Goal: Transaction & Acquisition: Purchase product/service

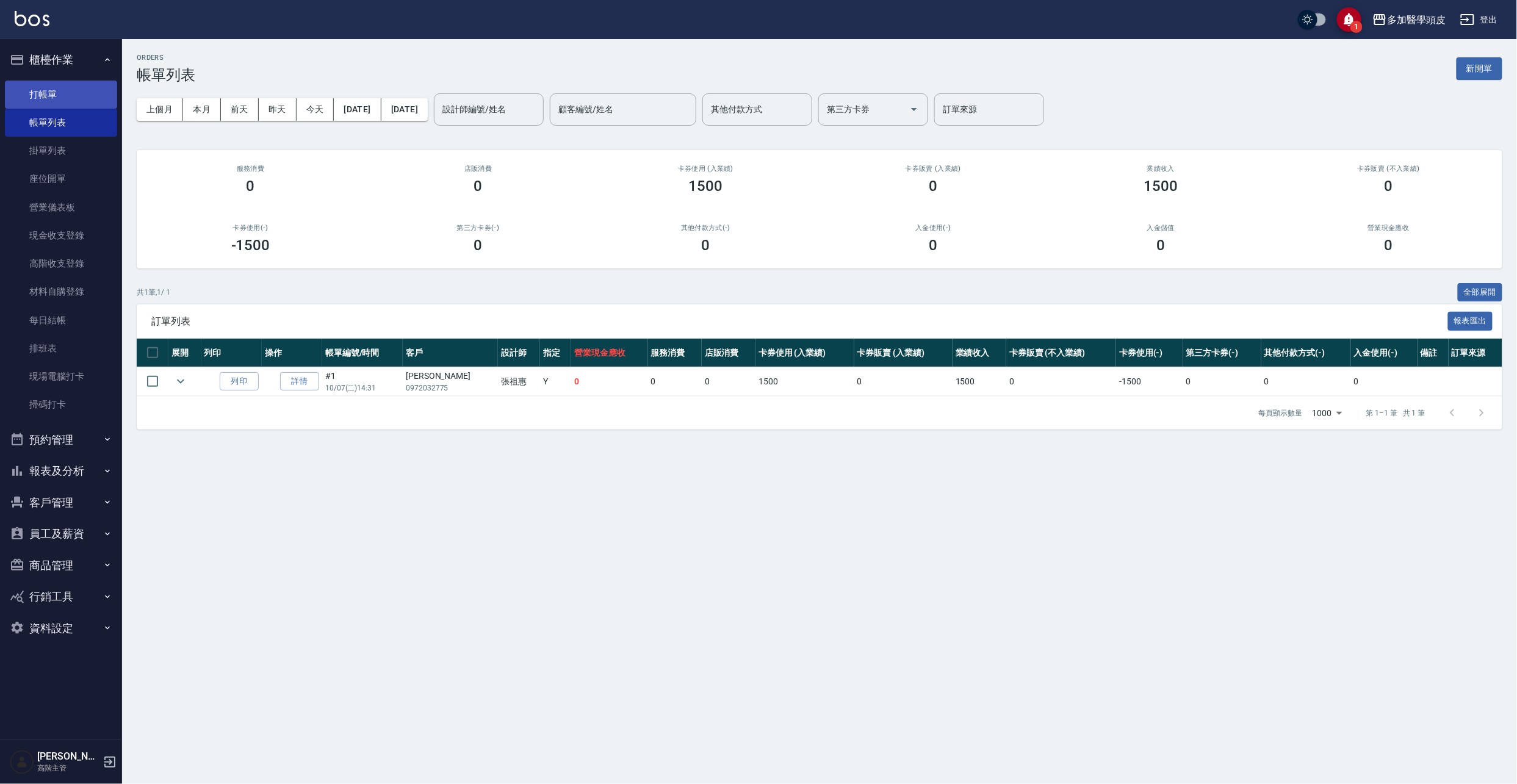
click at [87, 90] on link "打帳單" at bounding box center [61, 94] width 112 height 28
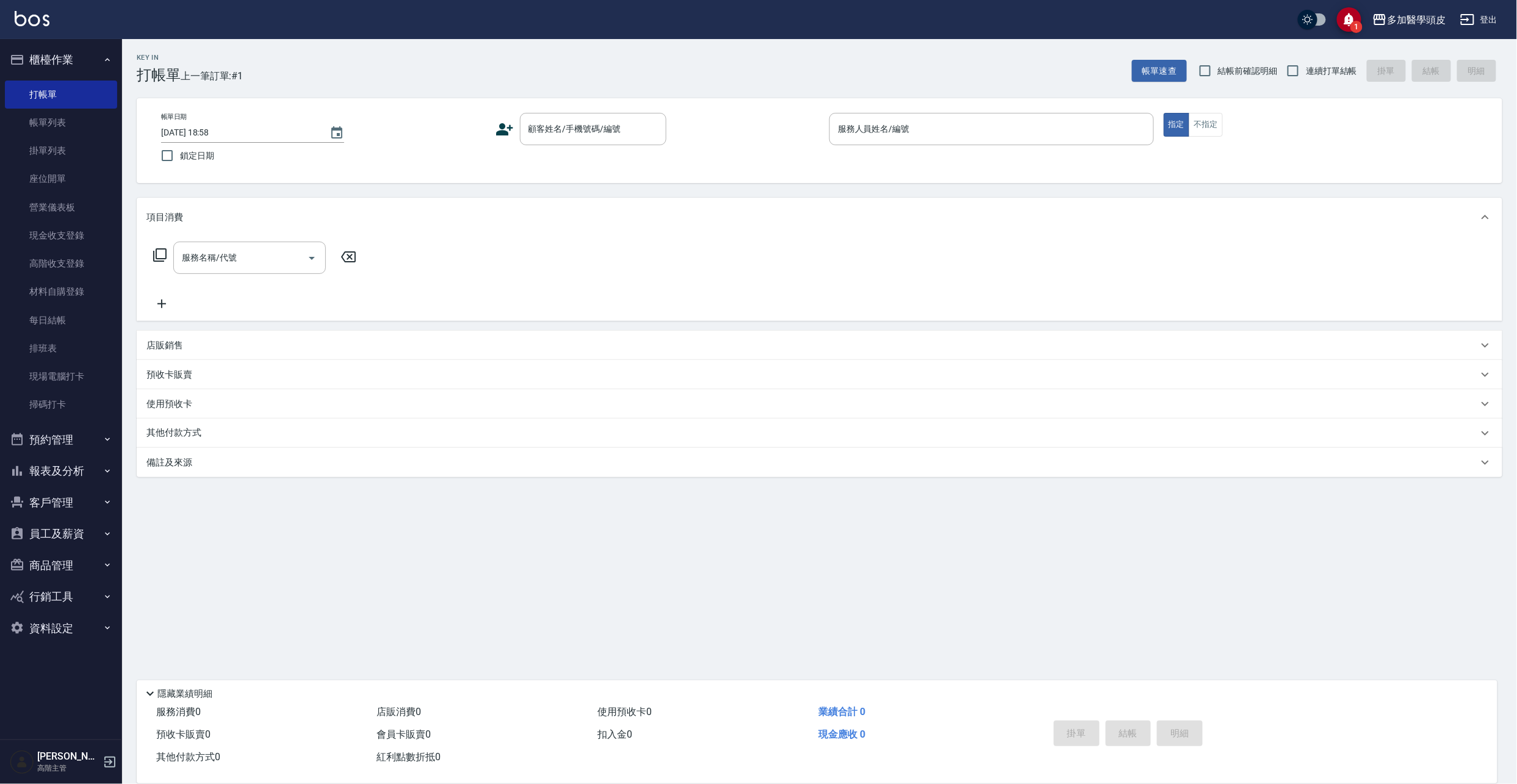
click at [509, 128] on icon at bounding box center [504, 130] width 17 height 12
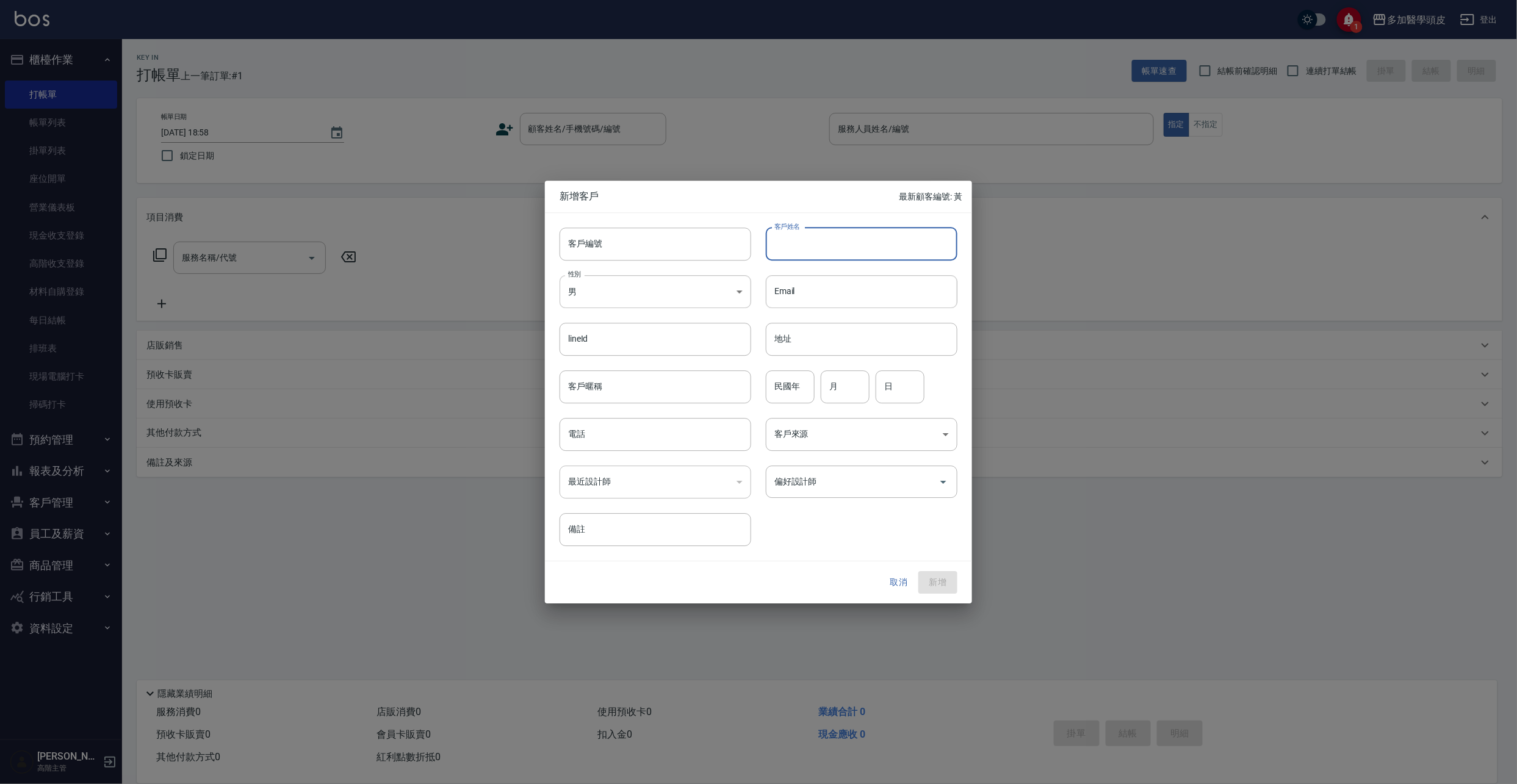
click at [824, 245] on input "客戶姓名" at bounding box center [862, 243] width 192 height 33
type input "[PERSON_NAME]"
drag, startPoint x: 803, startPoint y: 384, endPoint x: 787, endPoint y: 372, distance: 20.0
click at [803, 384] on input "民國年" at bounding box center [790, 387] width 49 height 33
type input "85"
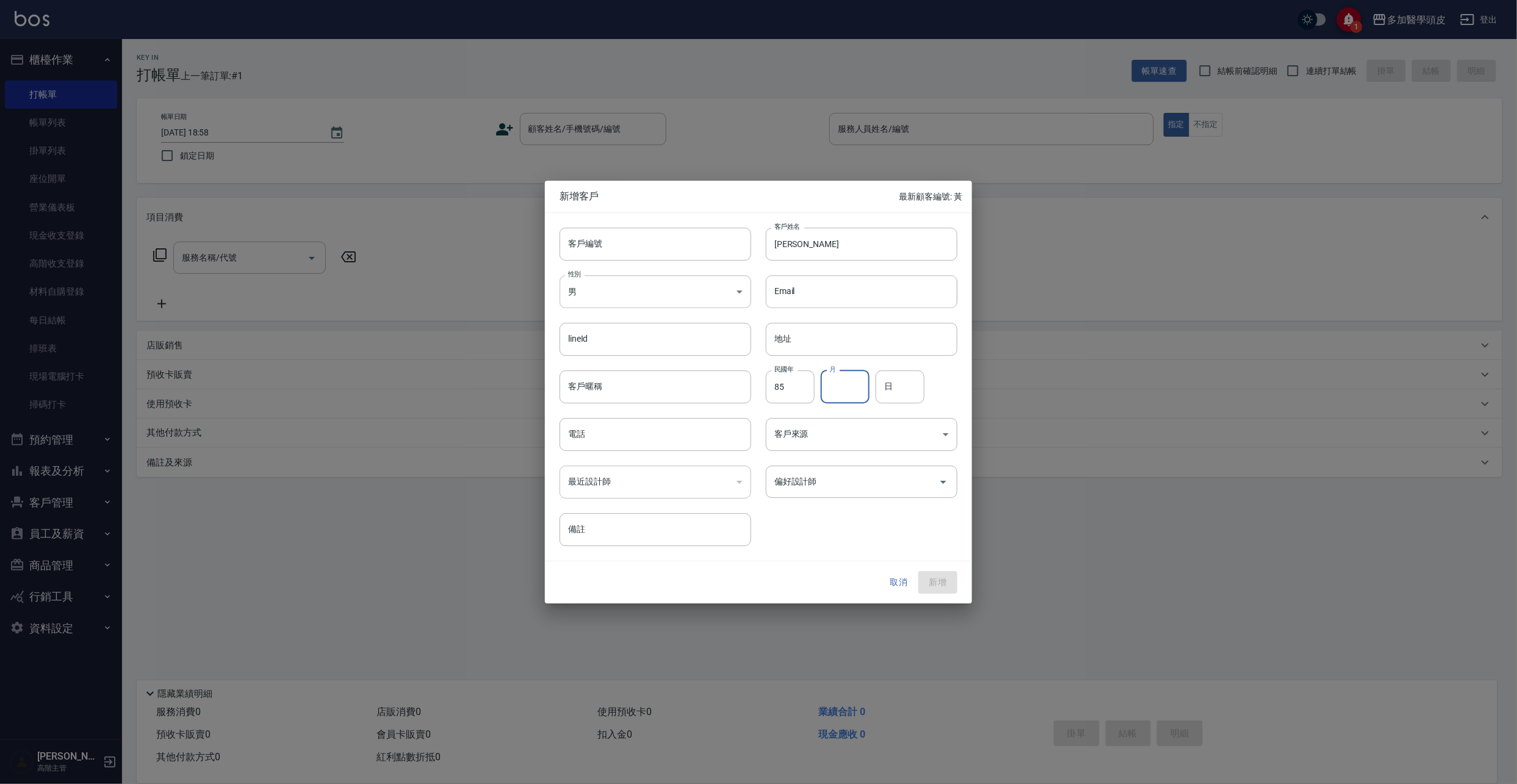
drag, startPoint x: 847, startPoint y: 392, endPoint x: 764, endPoint y: 293, distance: 129.2
click at [843, 391] on input "月" at bounding box center [845, 387] width 49 height 33
type input "6"
click at [909, 388] on input "日" at bounding box center [900, 387] width 49 height 33
type input "2"
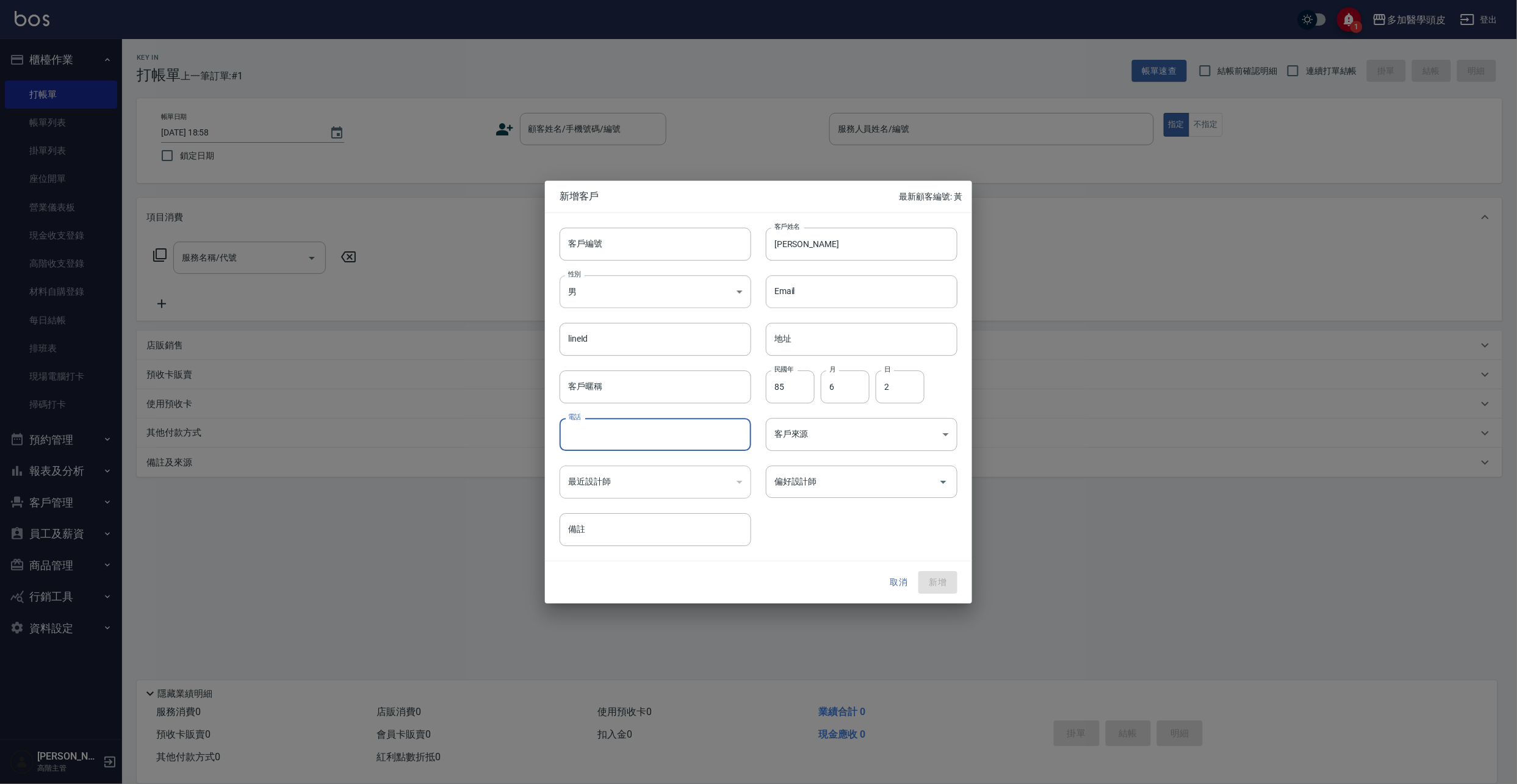
click at [641, 444] on input "電話" at bounding box center [655, 434] width 192 height 33
type input "0"
type input "0972701067"
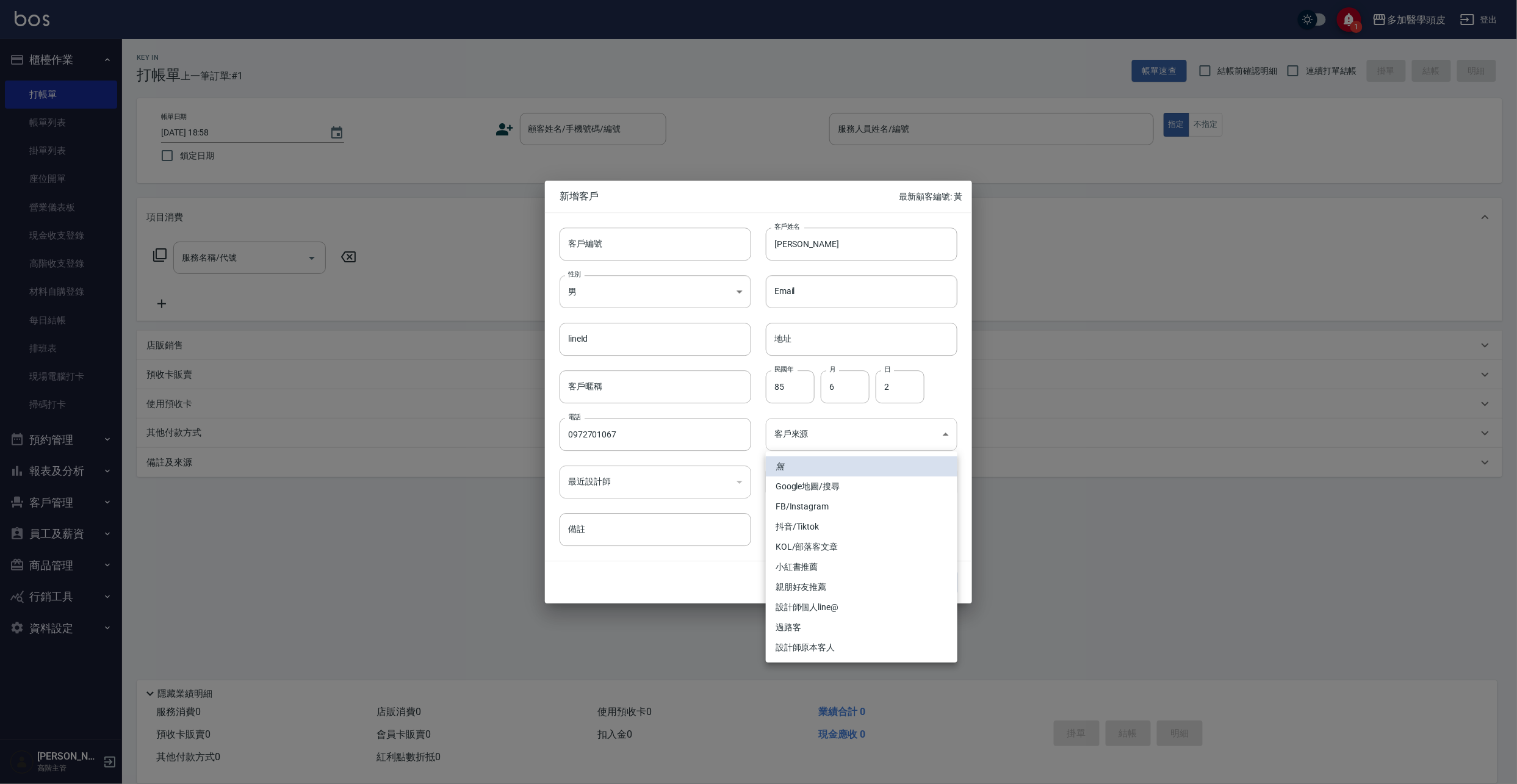
click at [945, 435] on body "1 多加醫學頭皮 登出 櫃檯作業 打帳單 帳單列表 掛單列表 座位開單 營業儀表板 現金收支登錄 高階收支登錄 材料自購登錄 每日結帳 排班表 現場電腦打卡 …" at bounding box center [758, 392] width 1517 height 784
click at [826, 506] on li "FB/Instagram" at bounding box center [862, 506] width 192 height 20
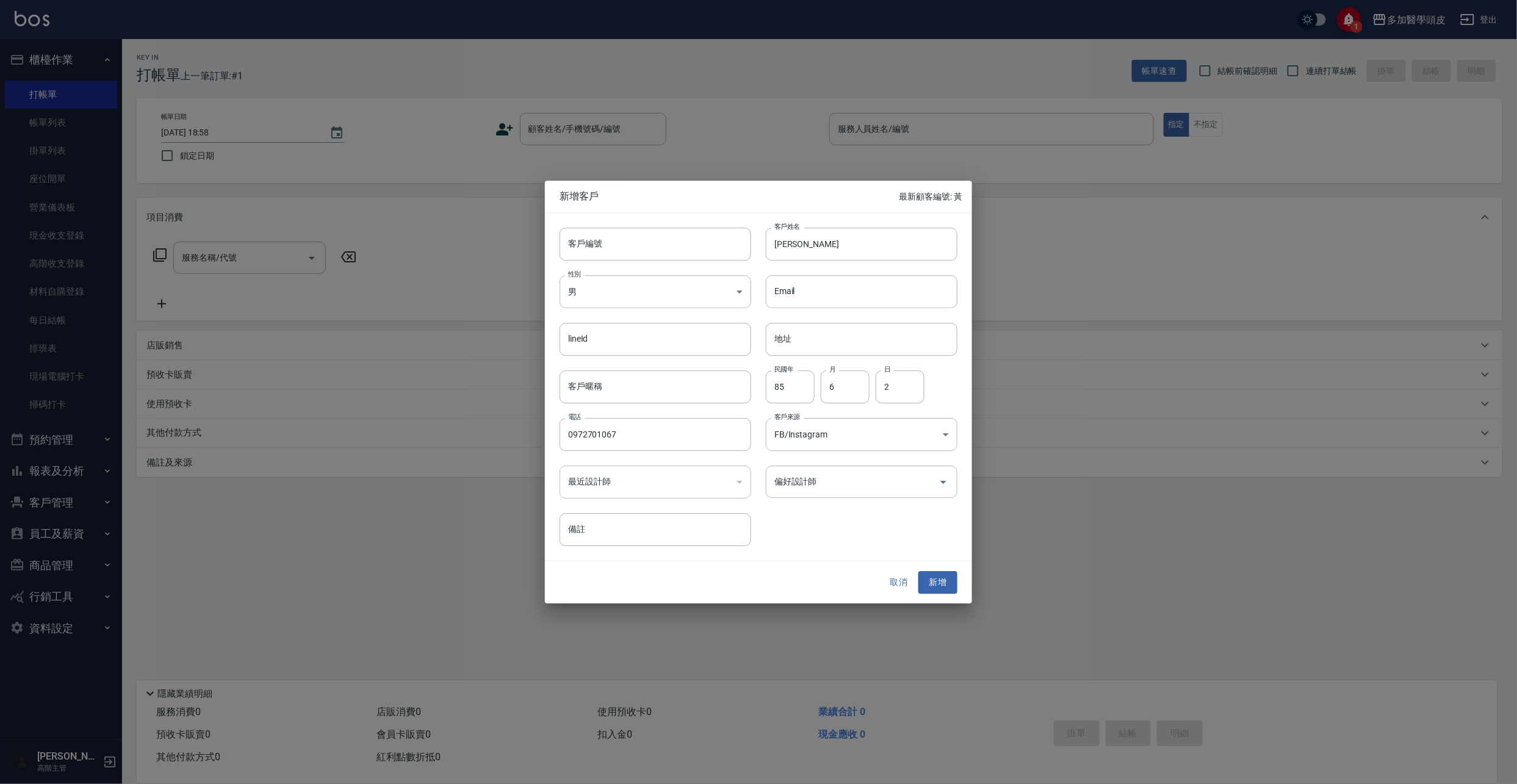
type input "FB/Instagram"
click at [937, 577] on button "新增" at bounding box center [937, 583] width 39 height 22
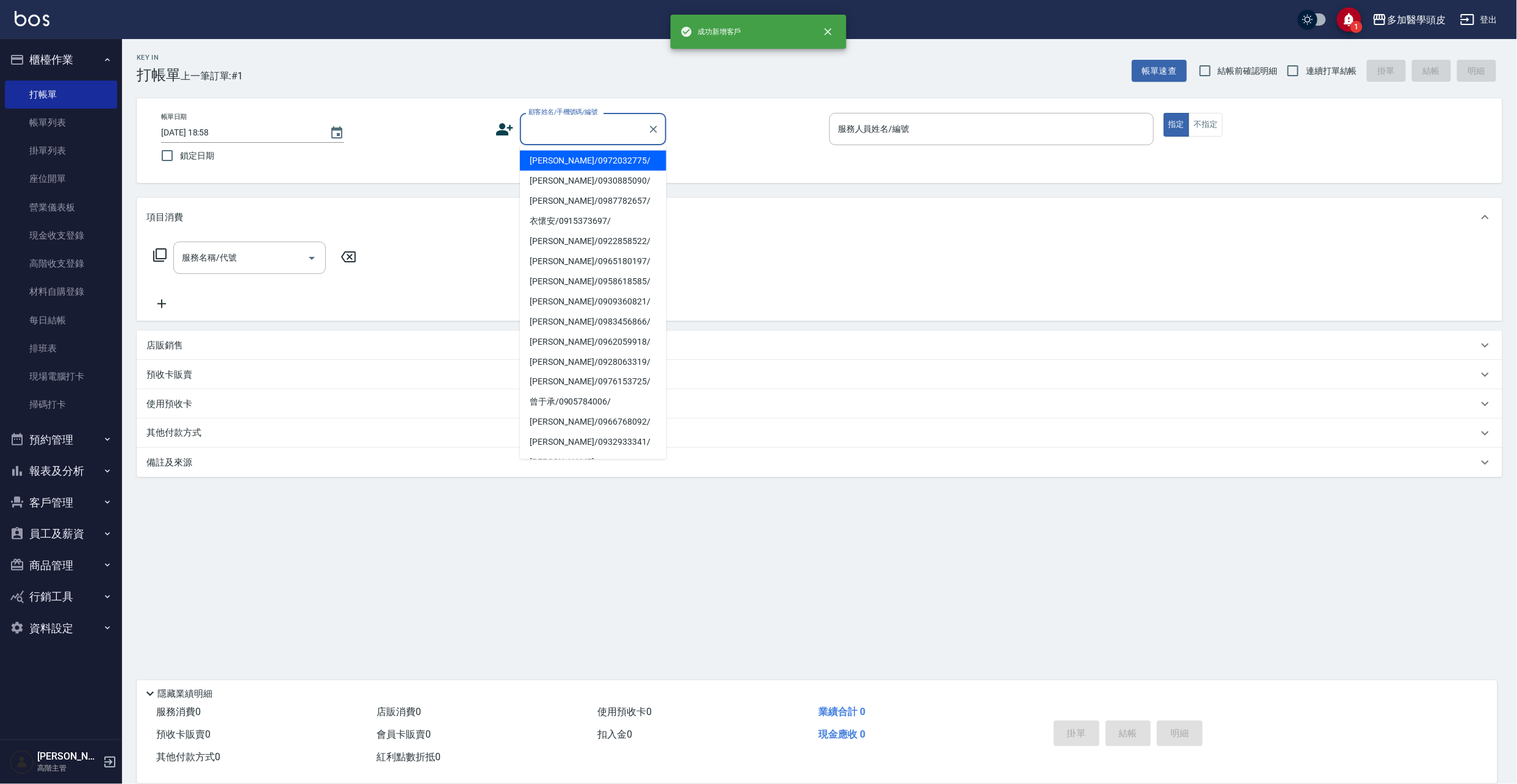
click at [637, 125] on input "顧客姓名/手機號碼/編號" at bounding box center [584, 129] width 117 height 21
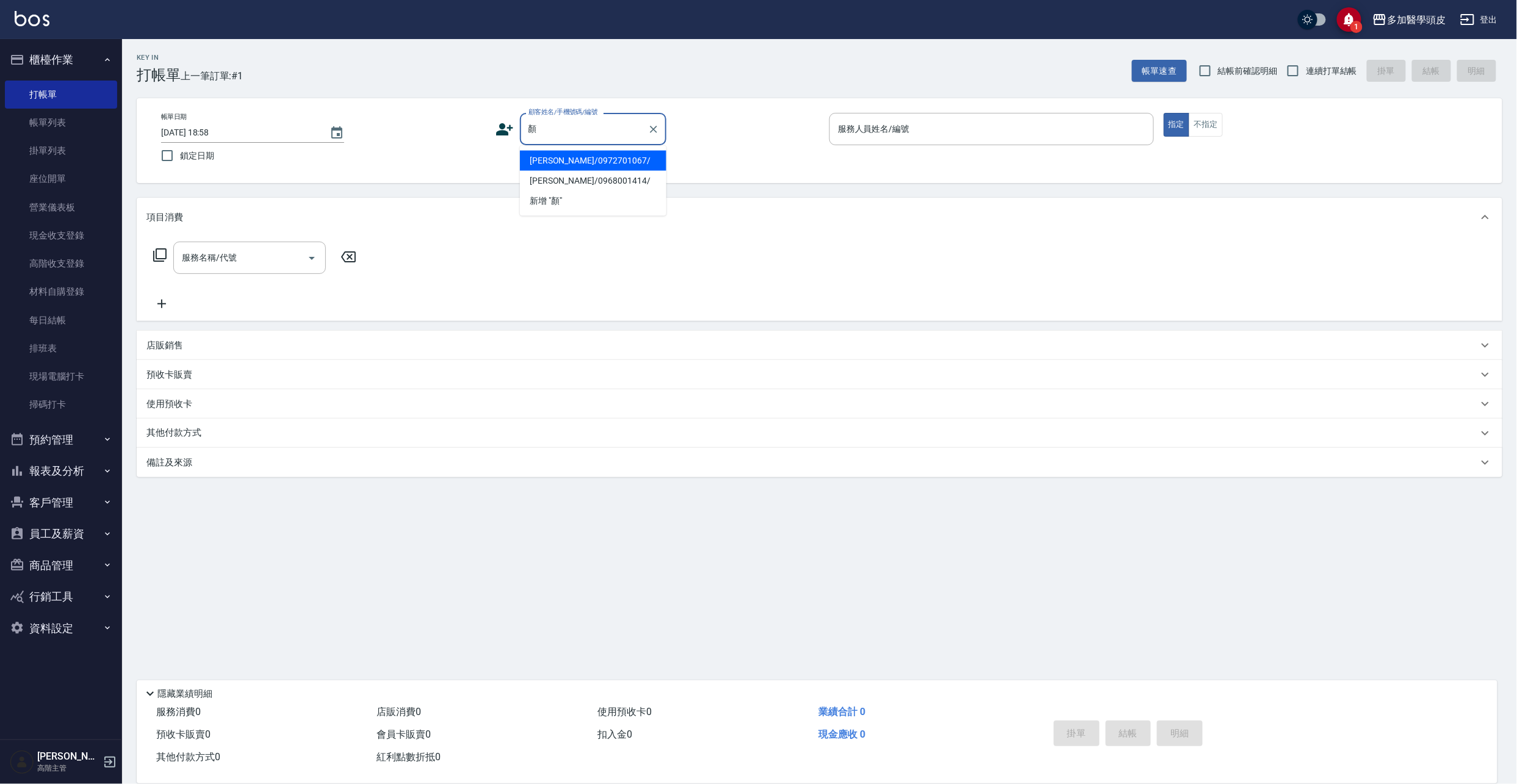
click at [560, 162] on li "[PERSON_NAME]/0972701067/" at bounding box center [593, 161] width 146 height 20
type input "[PERSON_NAME]/0972701067/"
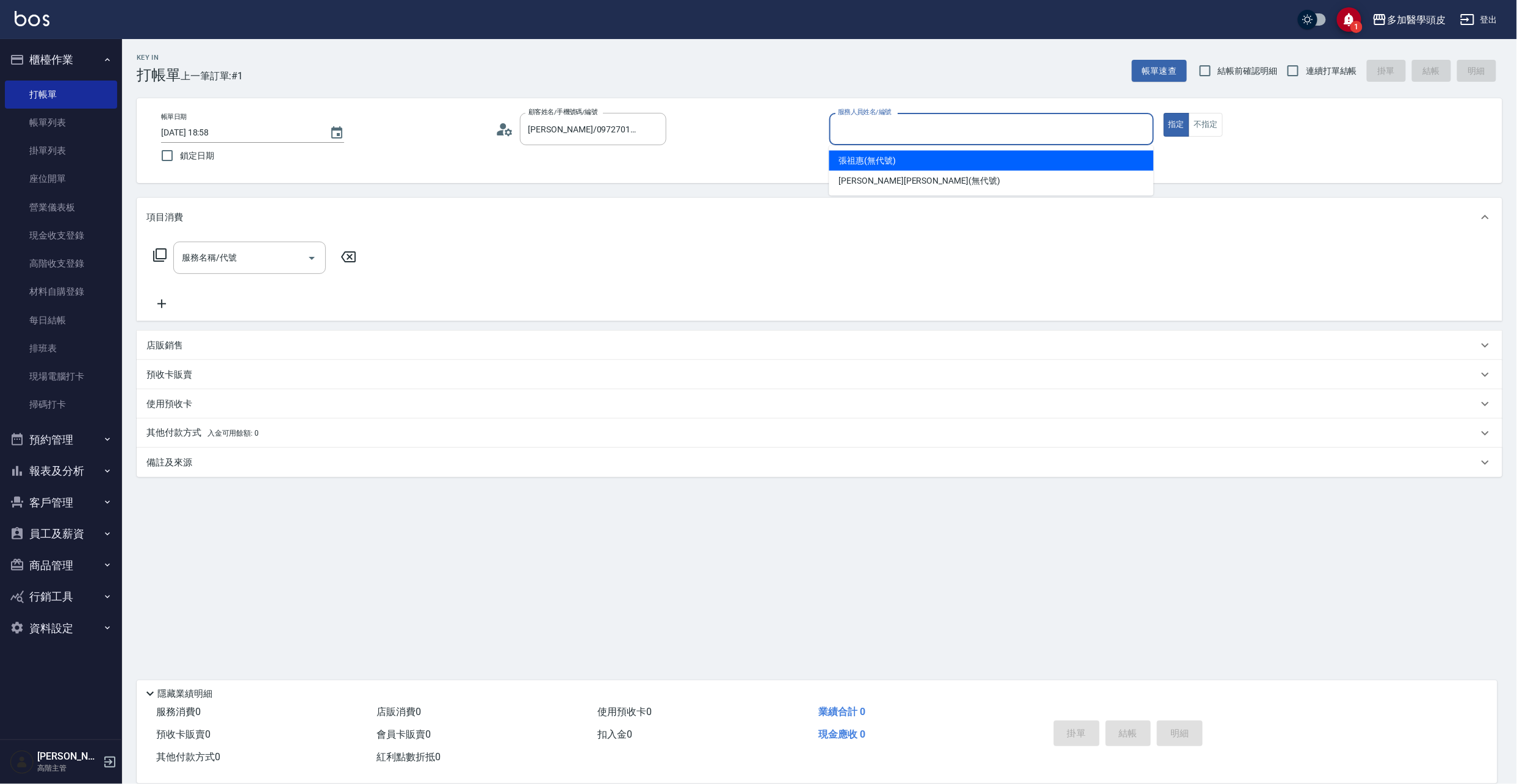
click at [852, 133] on input "服務人員姓名/編號" at bounding box center [991, 129] width 314 height 21
click at [884, 161] on span "[PERSON_NAME](無代號)" at bounding box center [867, 161] width 57 height 13
type input "[PERSON_NAME](無代號)"
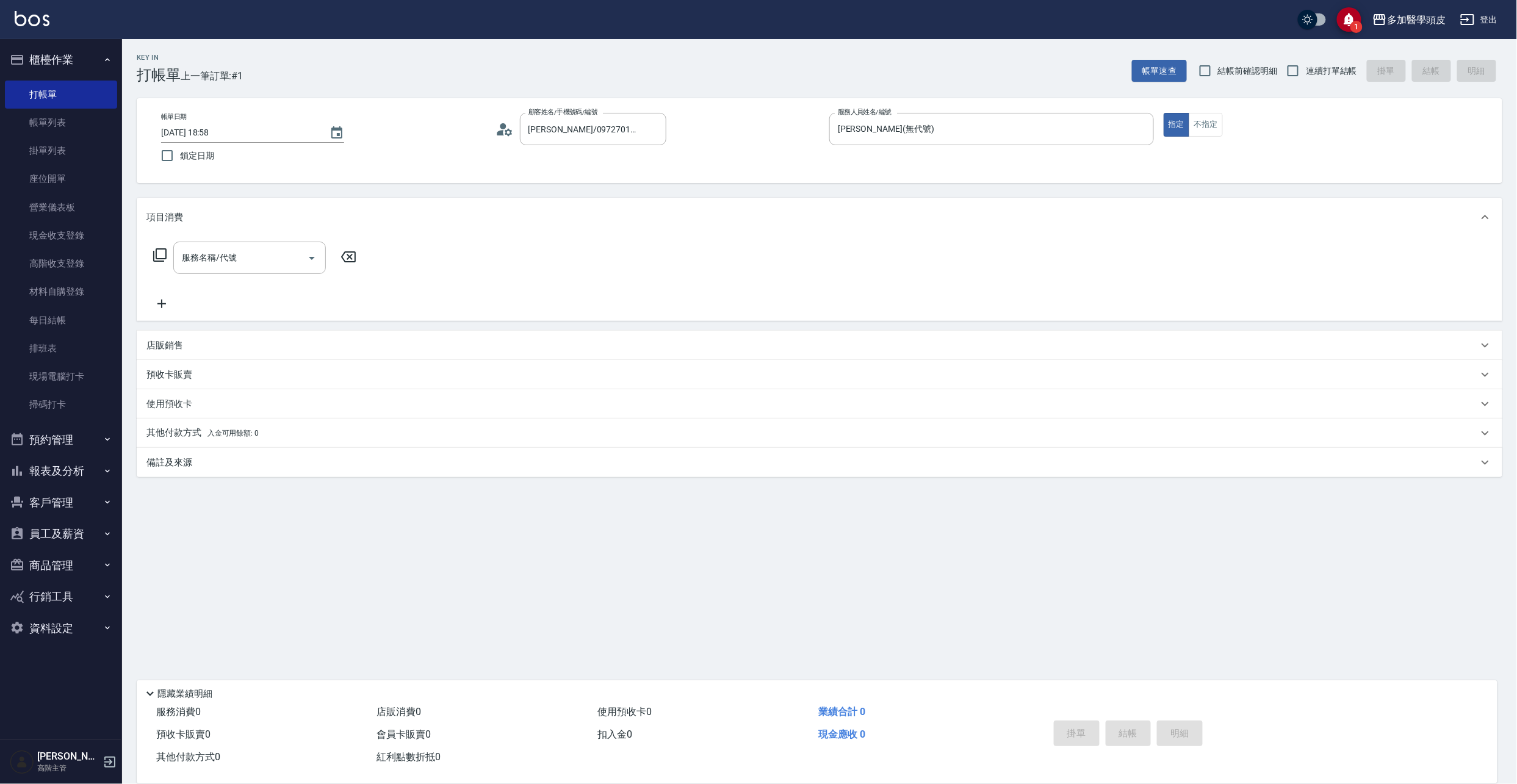
click at [711, 385] on div "預收卡販賣" at bounding box center [819, 374] width 1366 height 29
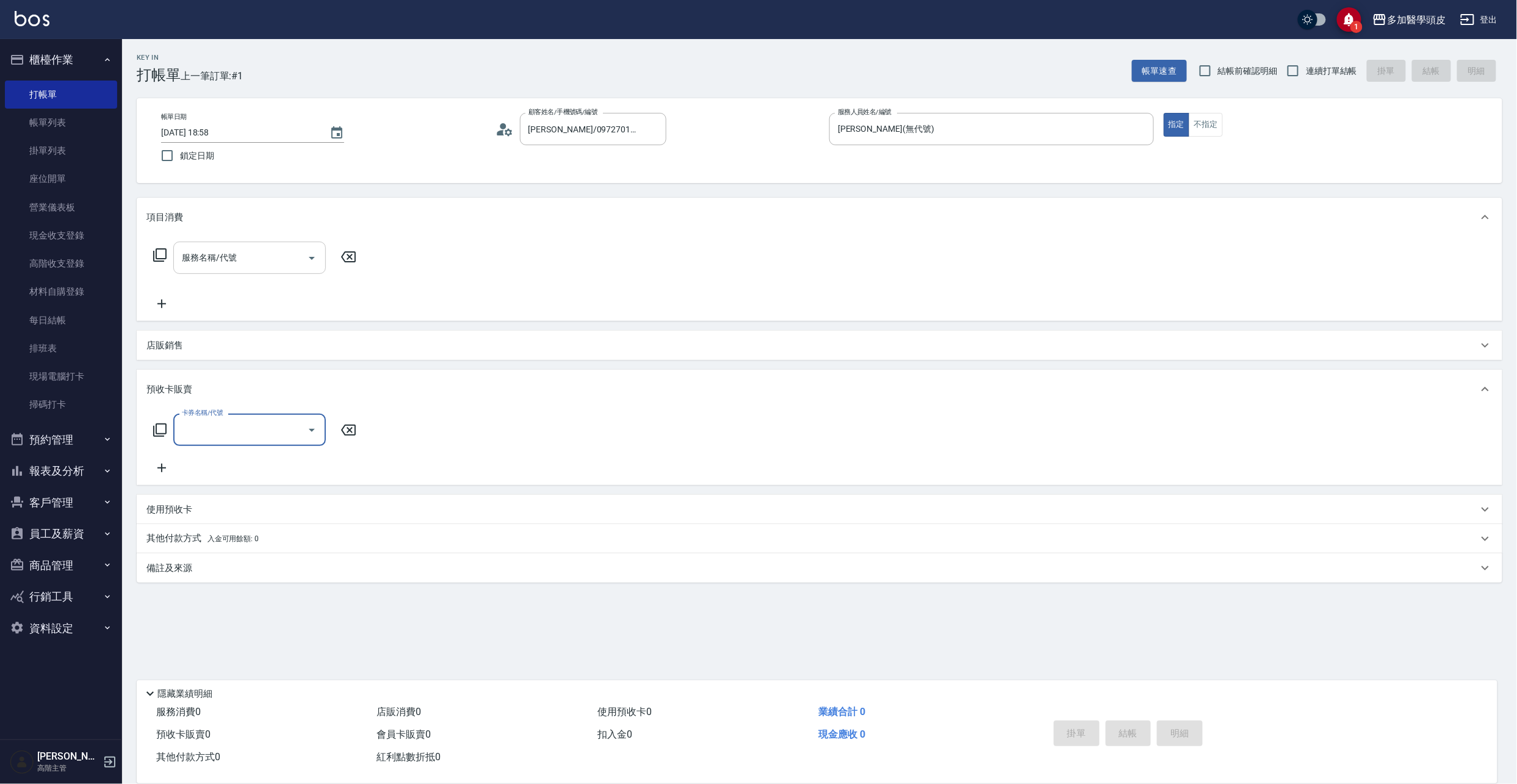
click at [311, 259] on icon "Open" at bounding box center [312, 258] width 15 height 15
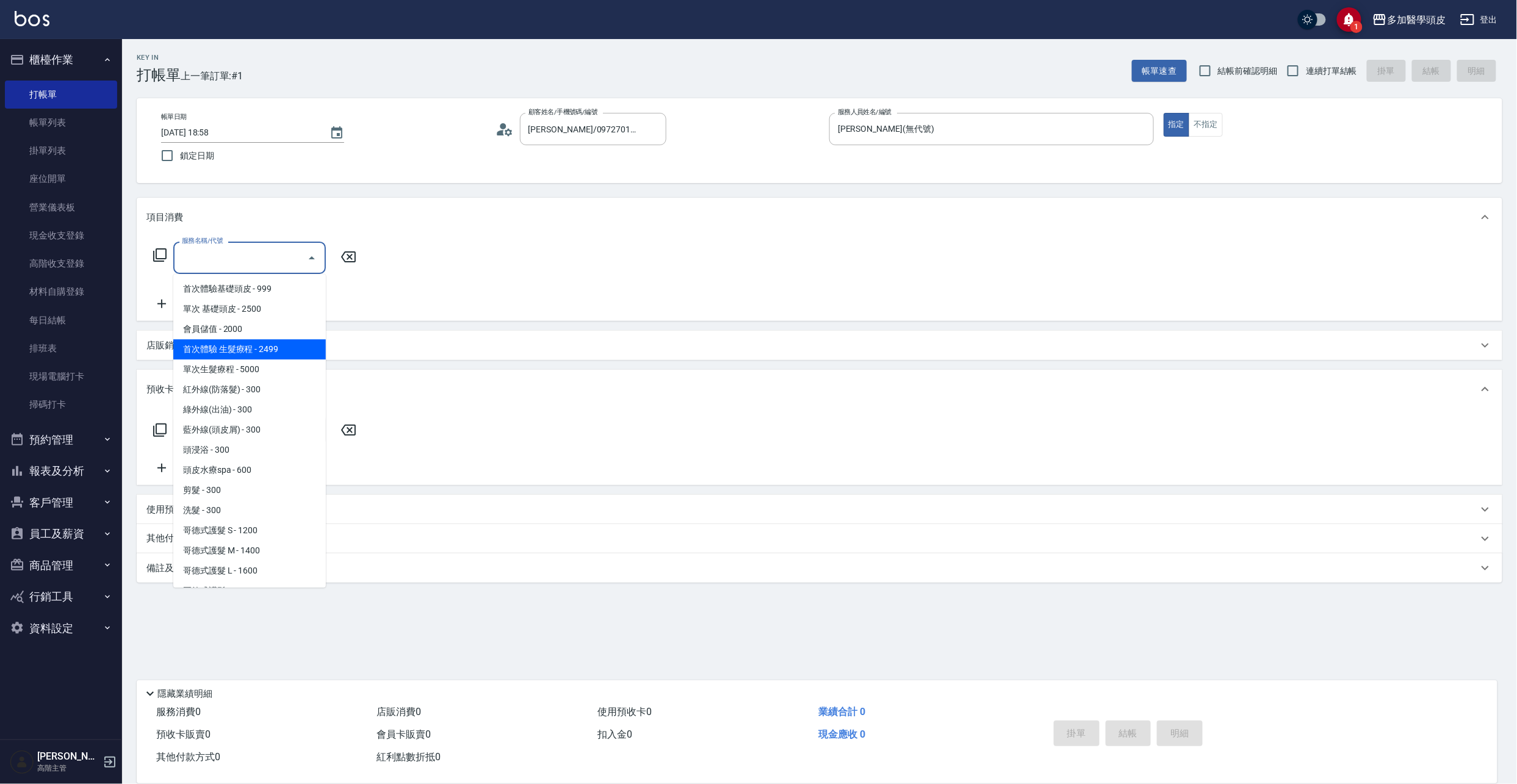
click at [293, 346] on span "首次體驗 生髮療程 - 2499" at bounding box center [249, 349] width 153 height 20
type input "首次體驗 生髮療程 (B001)"
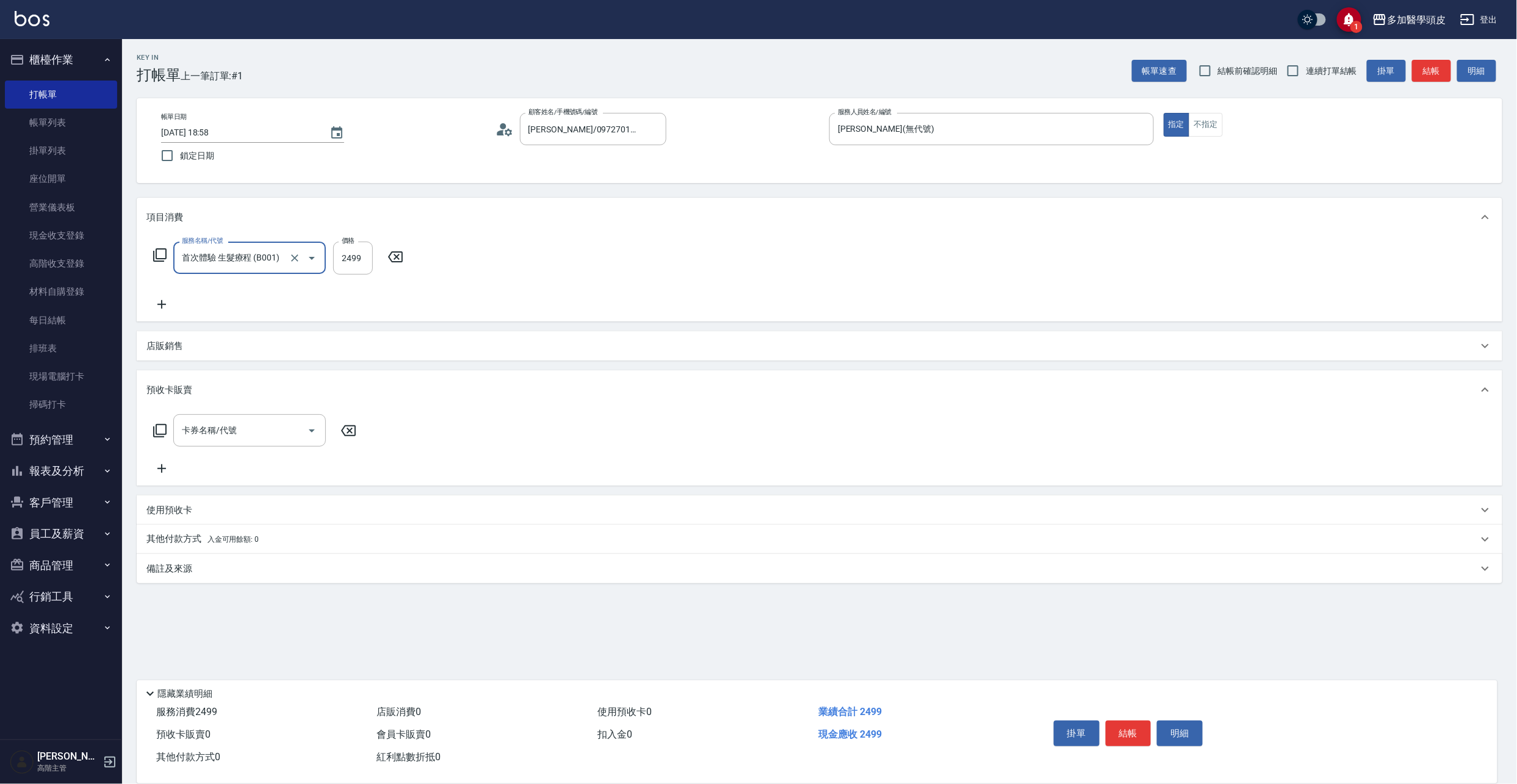
click at [200, 538] on p "其他付款方式 入金可用餘額: 0" at bounding box center [202, 539] width 112 height 14
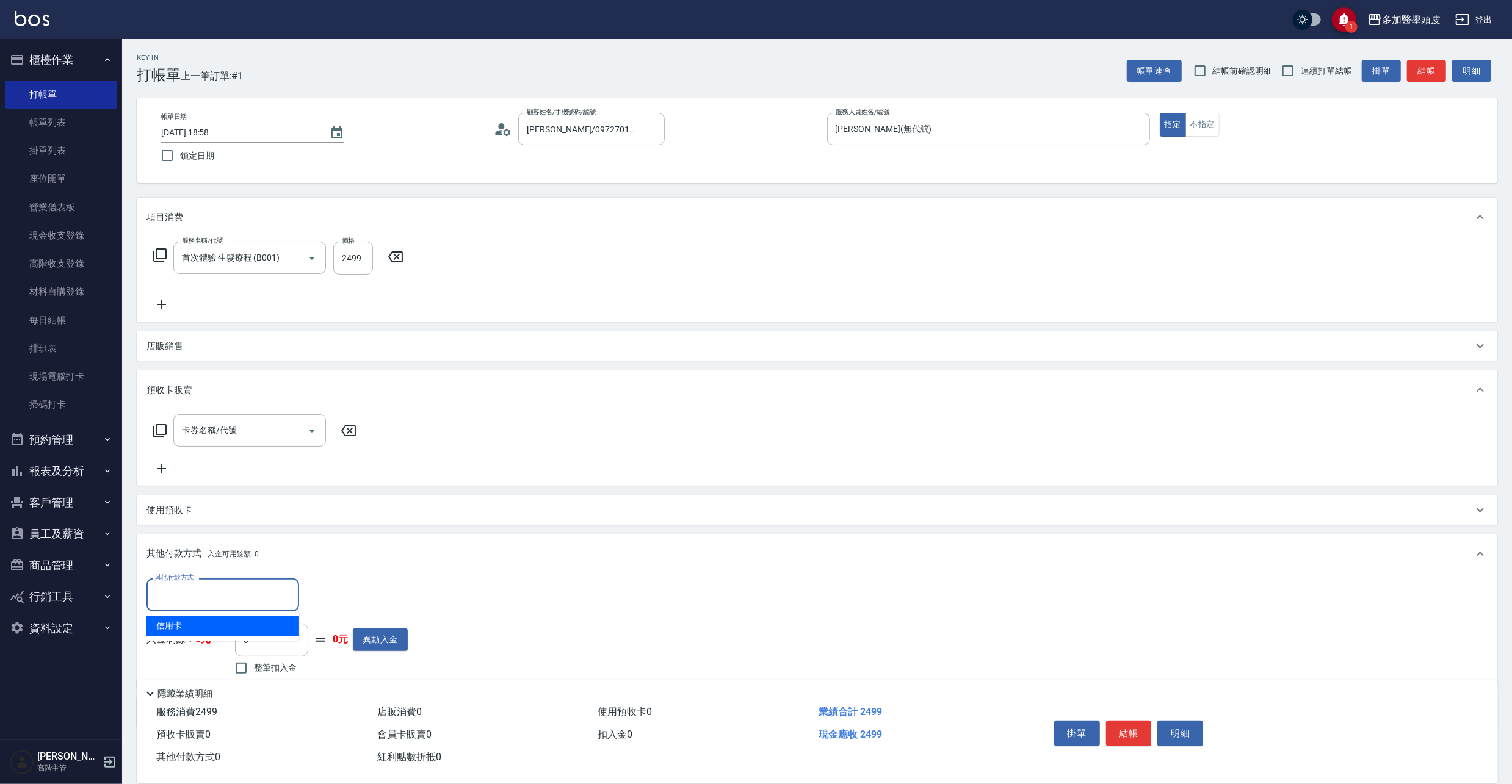
click at [272, 588] on input "其他付款方式" at bounding box center [222, 595] width 141 height 21
click at [245, 626] on span "信用卡" at bounding box center [222, 626] width 153 height 20
type input "信用卡"
click at [343, 594] on input "0" at bounding box center [352, 595] width 92 height 33
type input "2499"
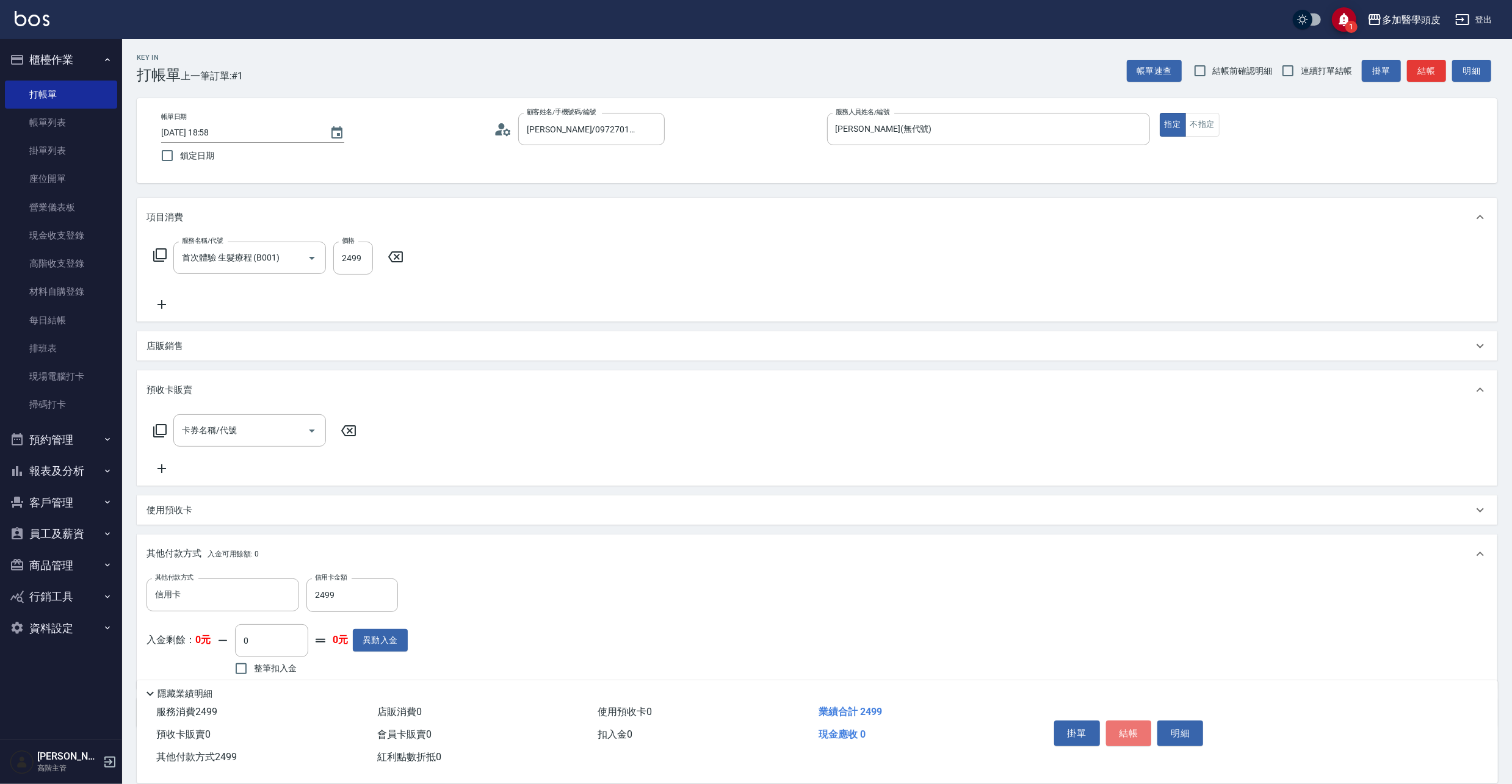
click at [1140, 727] on button "結帳" at bounding box center [1128, 733] width 45 height 26
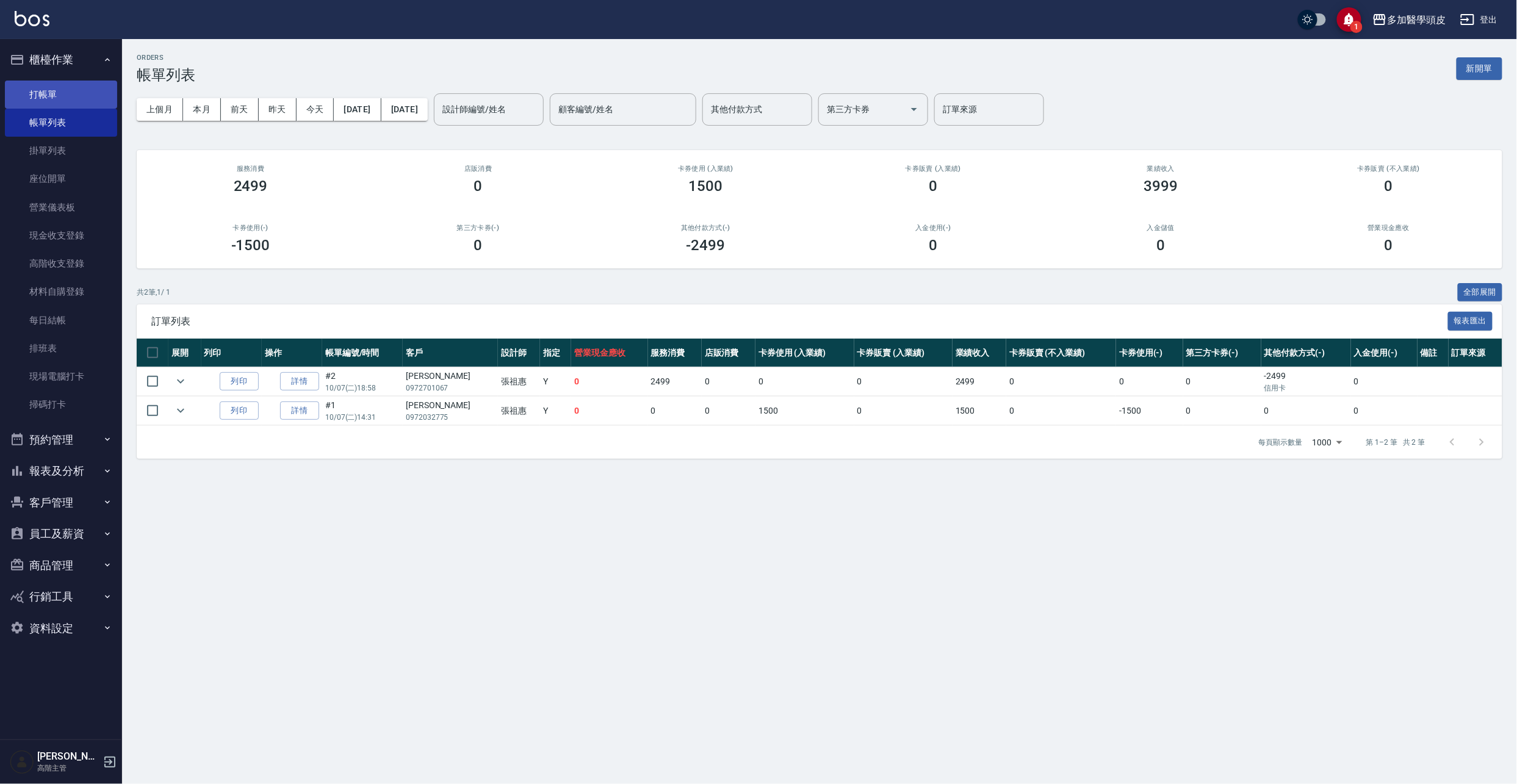
click at [69, 96] on link "打帳單" at bounding box center [61, 94] width 112 height 28
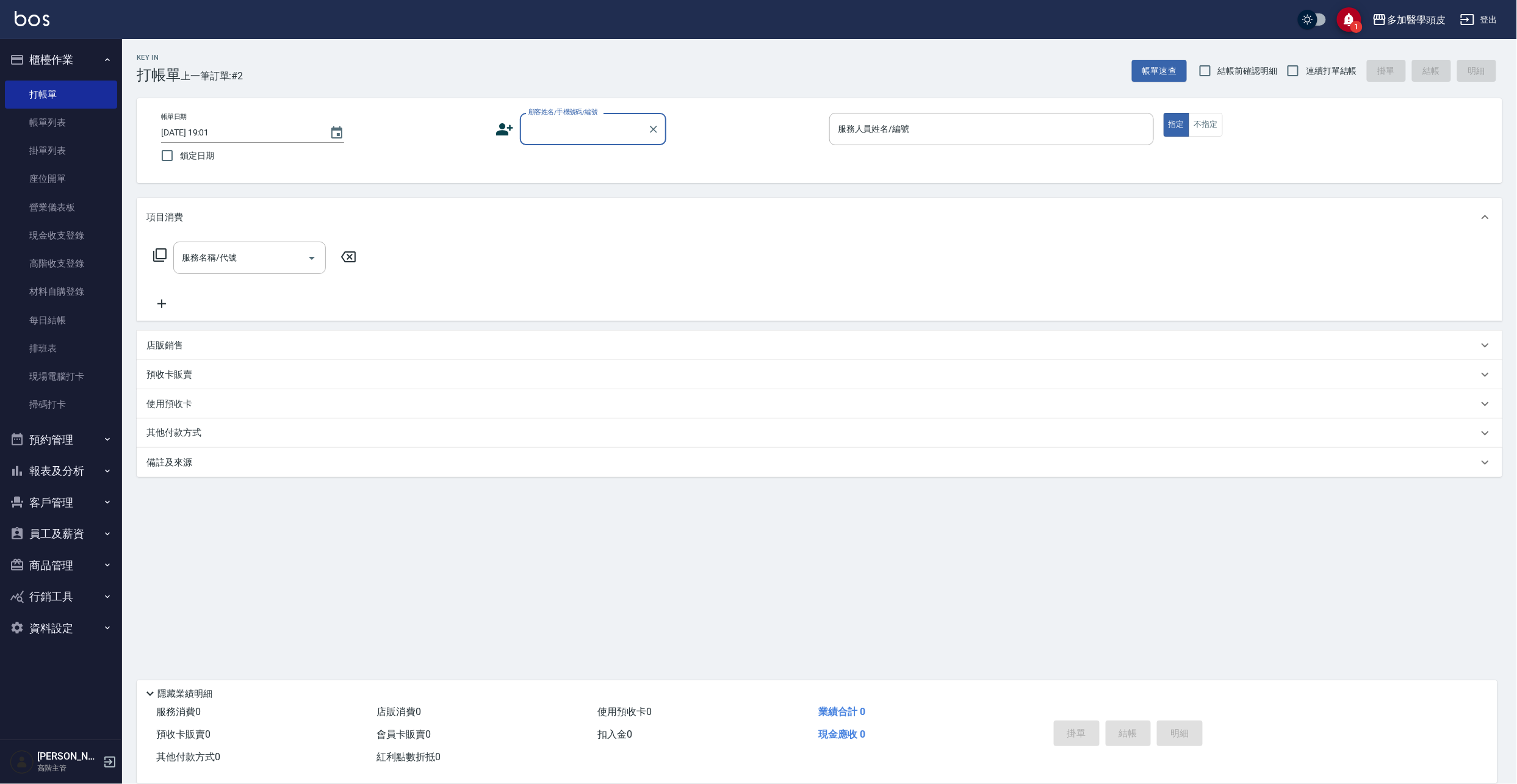
click at [552, 132] on input "顧客姓名/手機號碼/編號" at bounding box center [584, 129] width 117 height 21
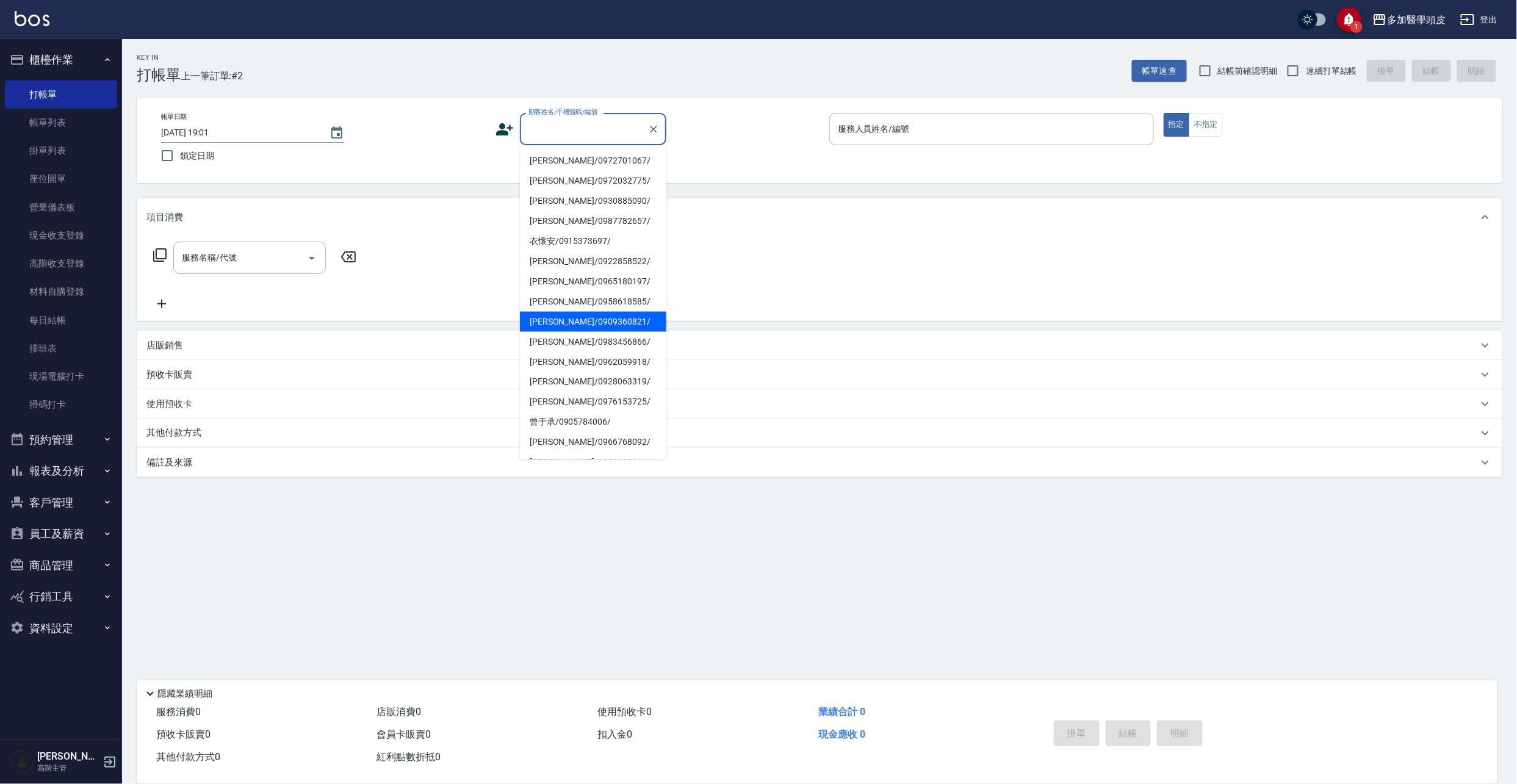
click at [579, 322] on li "[PERSON_NAME]/0909360821/" at bounding box center [593, 322] width 146 height 20
type input "[PERSON_NAME]/0909360821/"
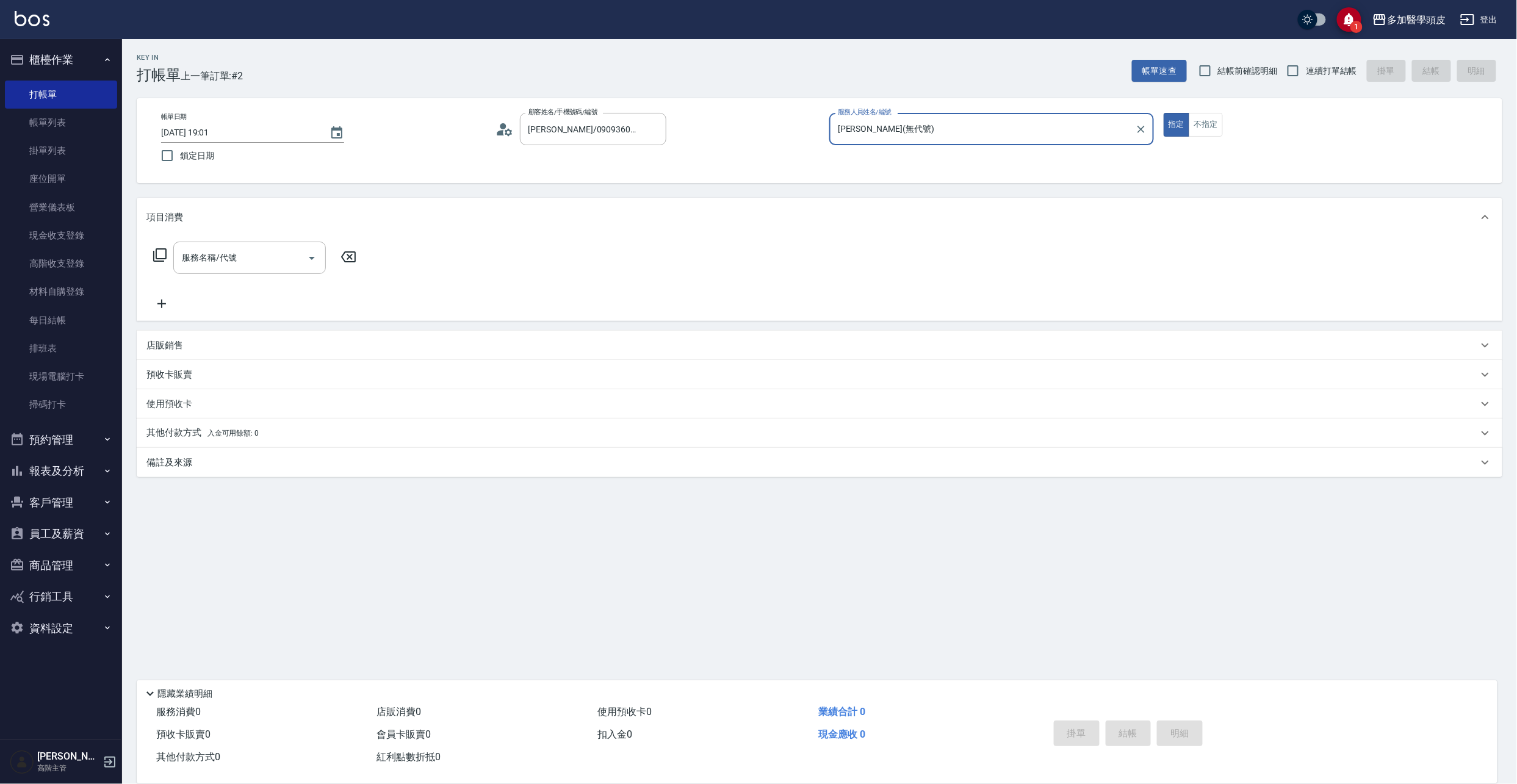
type input "[PERSON_NAME](無代號)"
